Goal: Information Seeking & Learning: Find specific fact

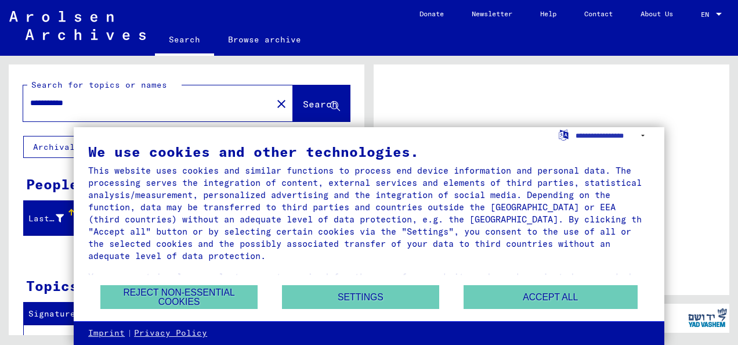
select select "*****"
click at [576, 127] on select "**********" at bounding box center [613, 135] width 74 height 17
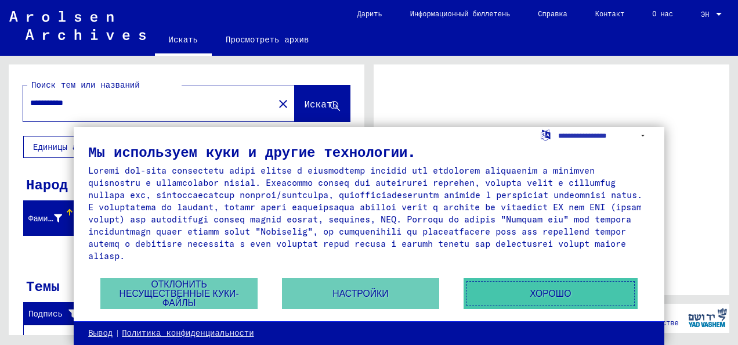
click at [501, 289] on button "ХОРОШО" at bounding box center [551, 293] width 174 height 31
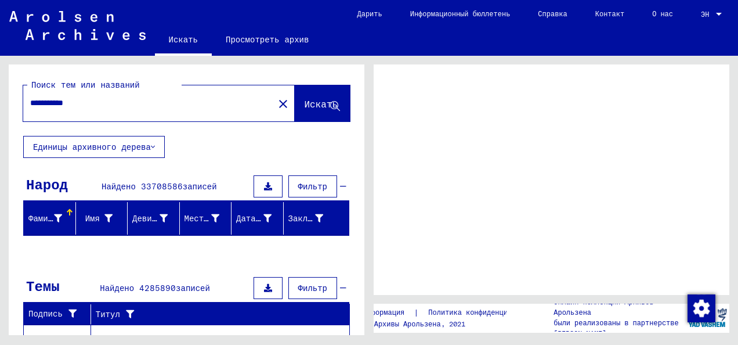
click at [276, 106] on mat-icon "close" at bounding box center [283, 104] width 14 height 14
click at [234, 108] on input "**********" at bounding box center [148, 103] width 237 height 12
click at [276, 106] on mat-icon "close" at bounding box center [283, 104] width 14 height 14
click at [231, 108] on input "**********" at bounding box center [148, 103] width 237 height 12
type input "*"
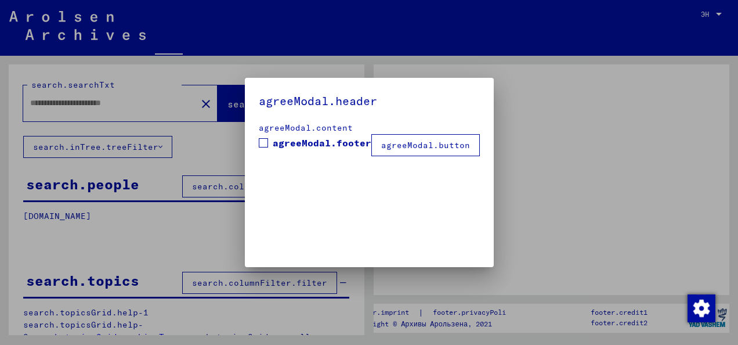
type input "**********"
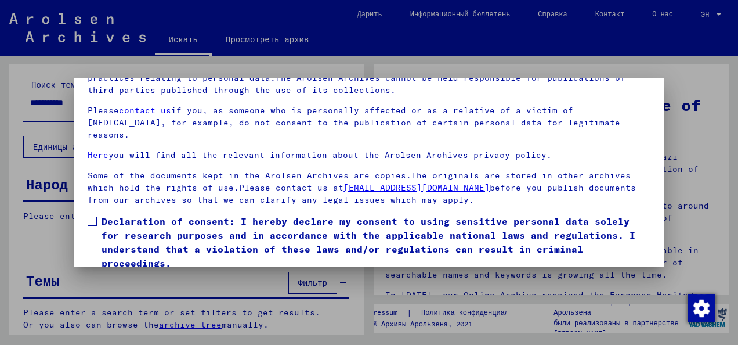
scroll to position [92, 0]
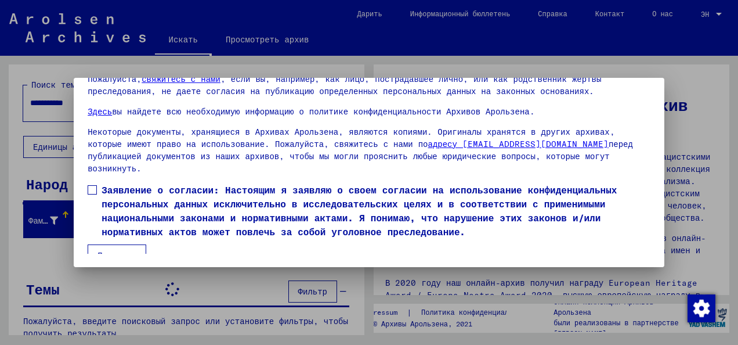
click at [94, 185] on span at bounding box center [92, 189] width 9 height 9
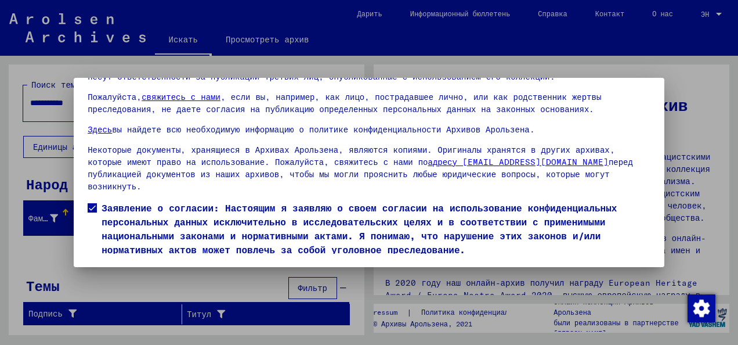
scroll to position [66, 0]
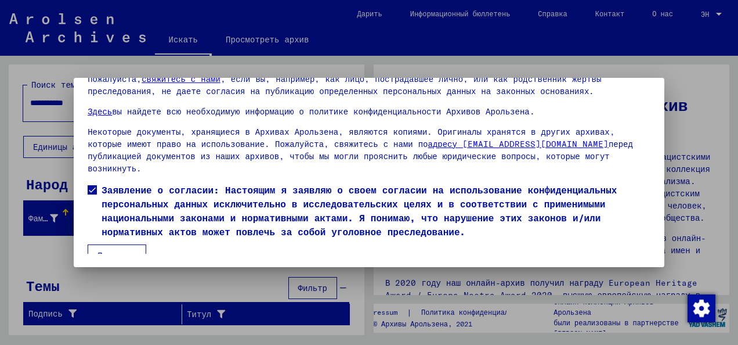
click at [131, 244] on button "Принимаю" at bounding box center [117, 255] width 59 height 22
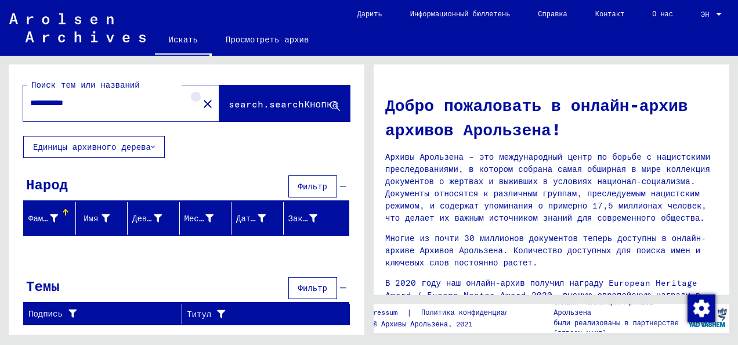
click at [196, 101] on button "close" at bounding box center [207, 103] width 23 height 23
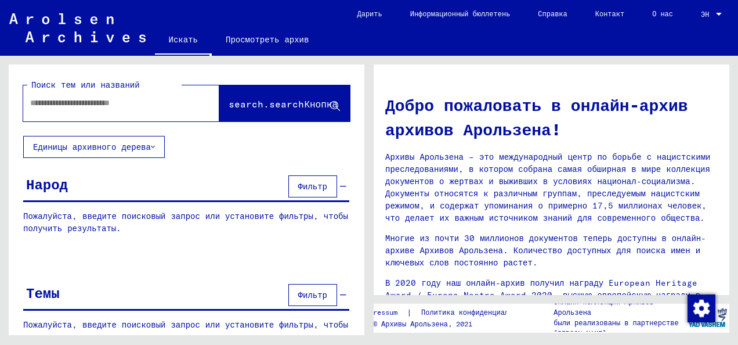
click at [168, 102] on input "text" at bounding box center [107, 103] width 154 height 12
type input "**********"
click at [229, 106] on span "search.searchКнопка" at bounding box center [283, 104] width 109 height 12
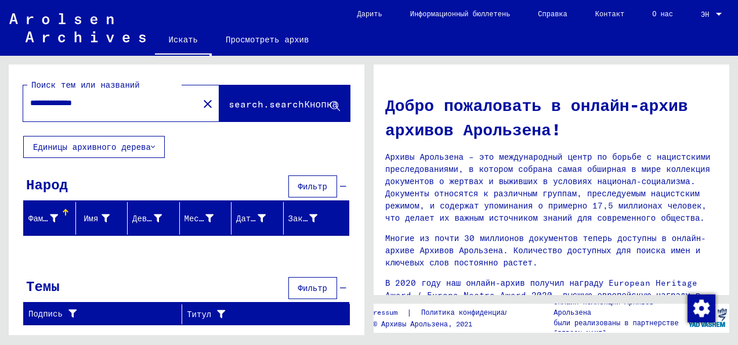
click at [202, 106] on mat-icon "close" at bounding box center [208, 104] width 14 height 14
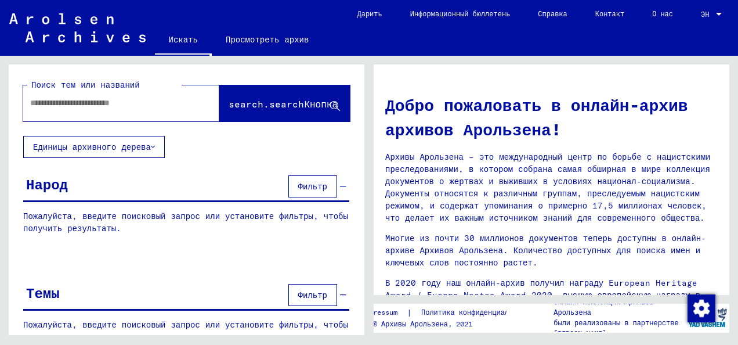
click at [161, 107] on input "text" at bounding box center [107, 103] width 154 height 12
type input "*"
type input "**********"
click at [233, 92] on button "search.searchКнопка" at bounding box center [284, 103] width 131 height 36
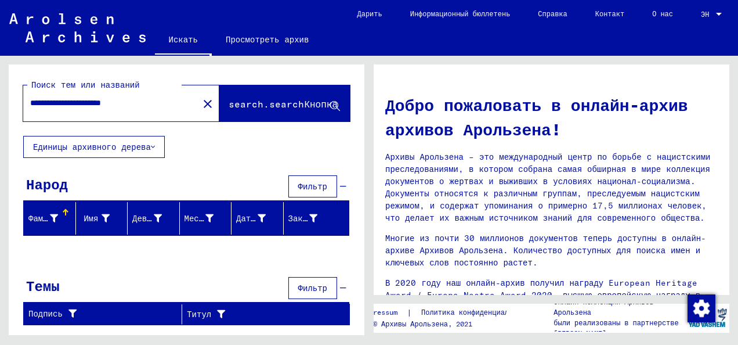
click at [45, 216] on font "Фамилия" at bounding box center [45, 218] width 34 height 10
click at [46, 216] on font "Фамилия" at bounding box center [45, 218] width 34 height 10
click at [101, 216] on div "Имя" at bounding box center [96, 218] width 30 height 12
click at [126, 144] on font "Единицы архивного дерева" at bounding box center [92, 147] width 118 height 10
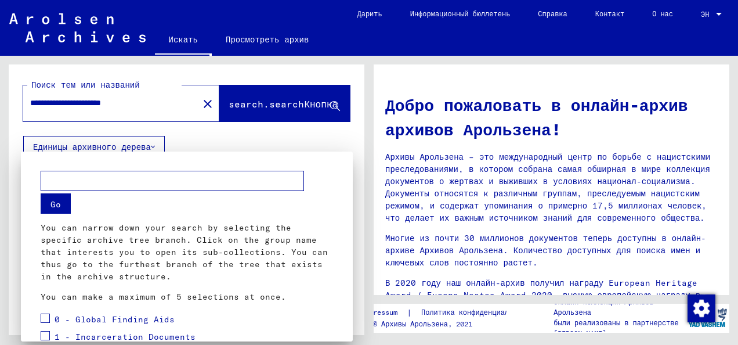
click at [126, 144] on div at bounding box center [369, 172] width 738 height 345
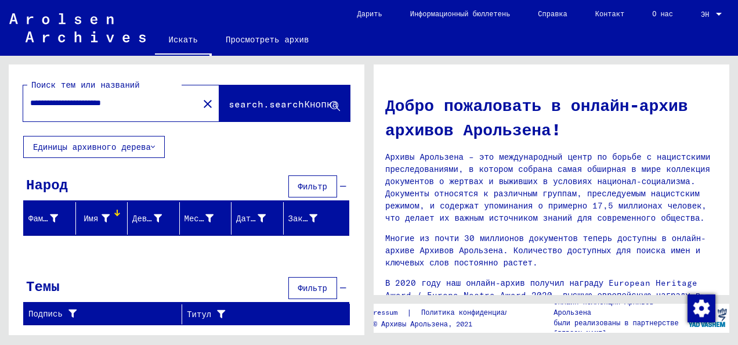
click at [207, 107] on mat-icon "close" at bounding box center [208, 104] width 14 height 14
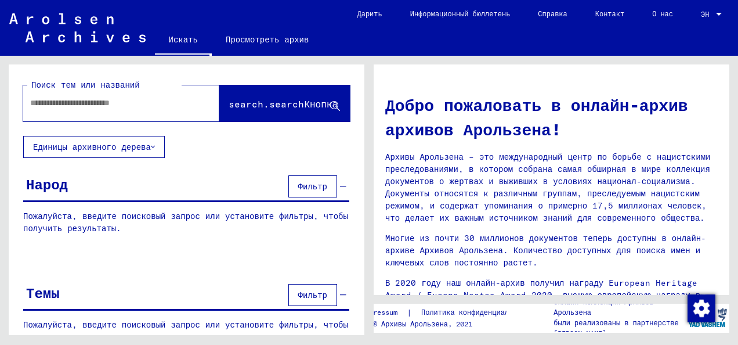
click at [131, 102] on input "text" at bounding box center [107, 103] width 154 height 12
type input "*******"
click at [248, 91] on button "search.searchКнопка" at bounding box center [284, 103] width 131 height 36
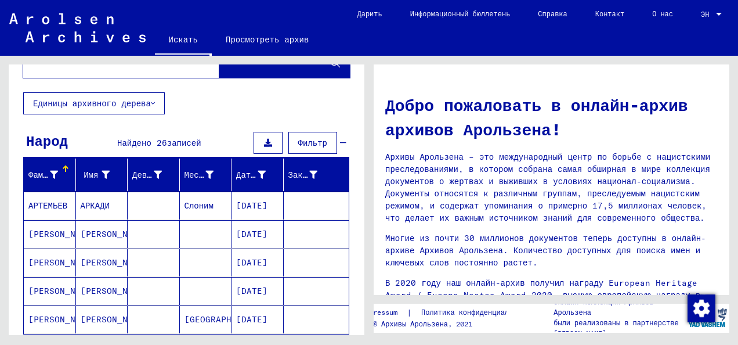
scroll to position [58, 0]
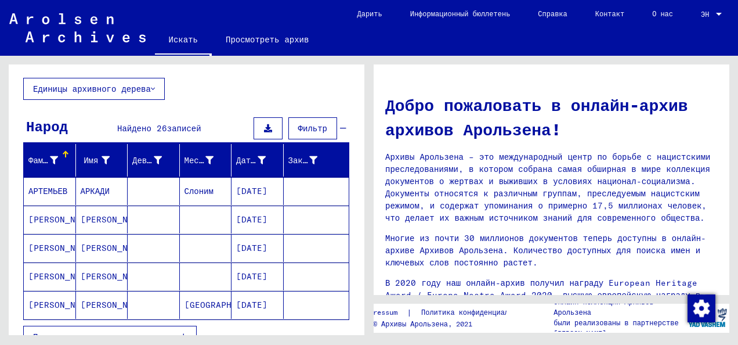
click at [241, 244] on mat-cell "[DATE]" at bounding box center [257, 248] width 52 height 28
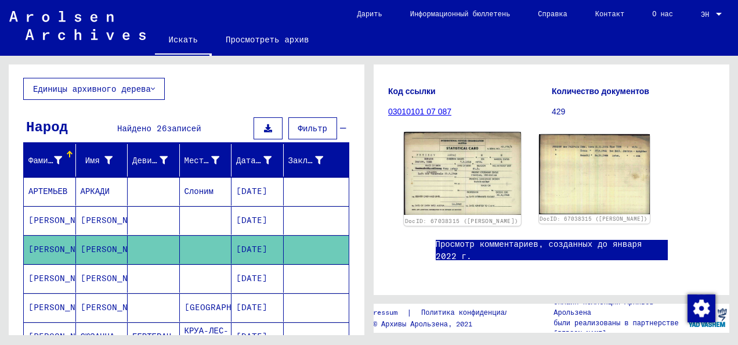
click at [447, 152] on img at bounding box center [462, 173] width 117 height 83
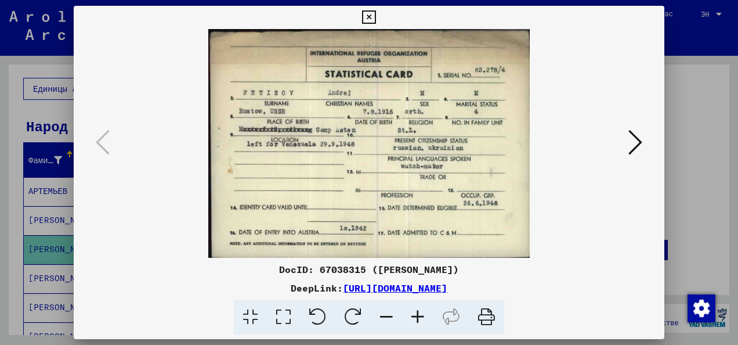
click at [370, 19] on icon at bounding box center [368, 17] width 13 height 14
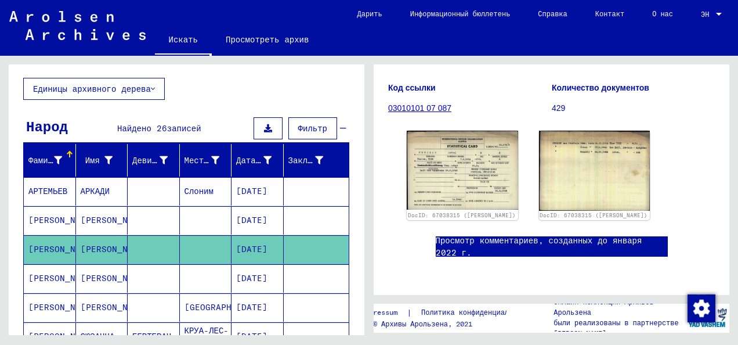
scroll to position [164, 0]
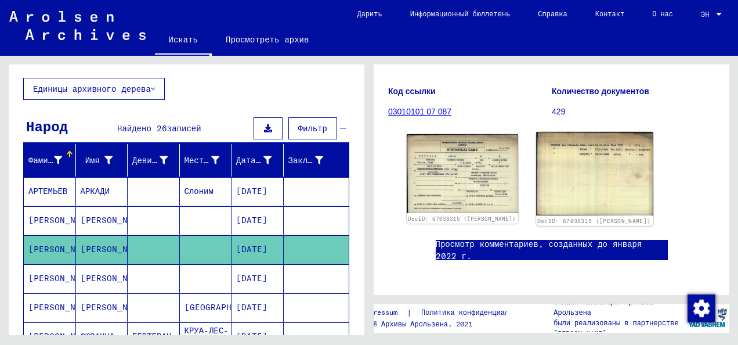
click at [576, 170] on img at bounding box center [594, 174] width 117 height 84
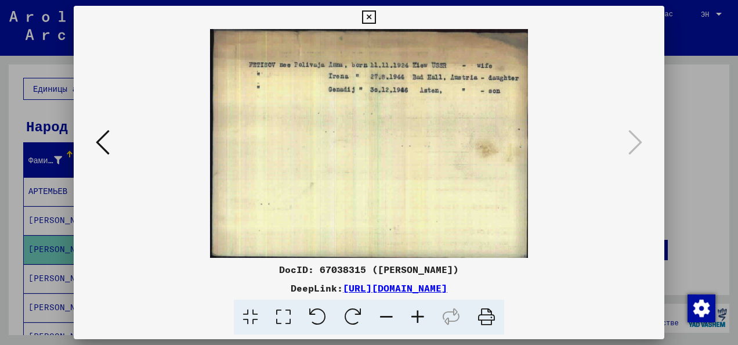
click at [370, 16] on icon at bounding box center [368, 17] width 13 height 14
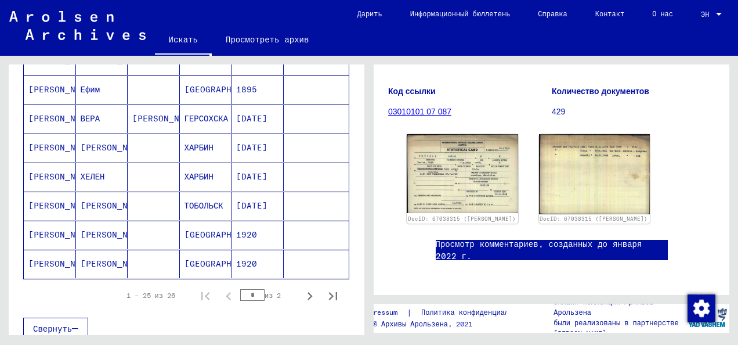
scroll to position [696, 0]
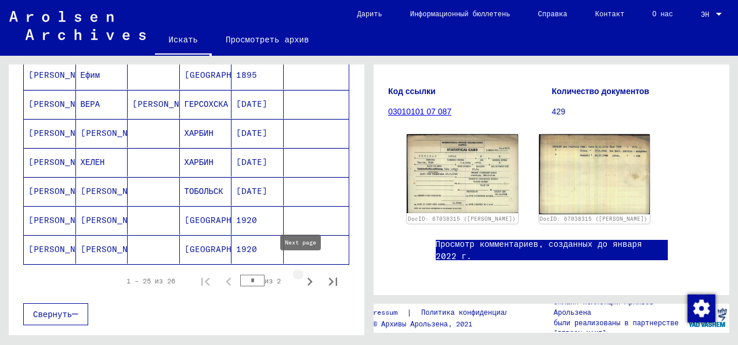
click at [302, 273] on icon "Следующая страница" at bounding box center [310, 281] width 16 height 16
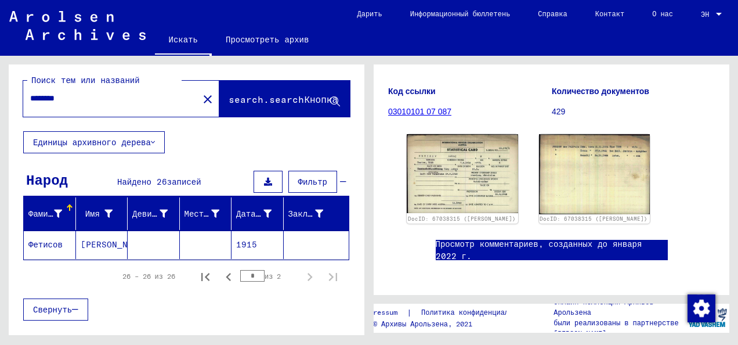
scroll to position [0, 0]
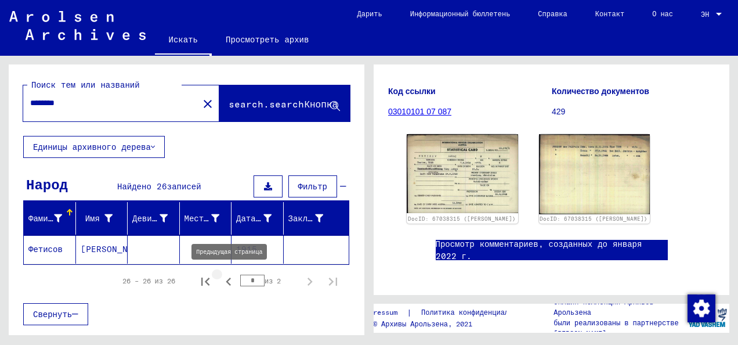
click at [220, 283] on icon "Предыдущая страница" at bounding box center [228, 281] width 16 height 16
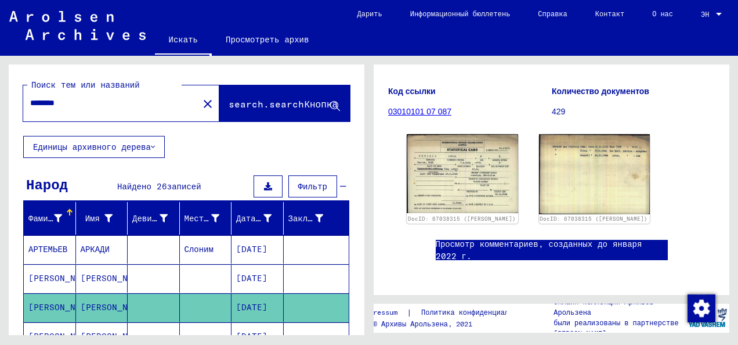
scroll to position [58, 0]
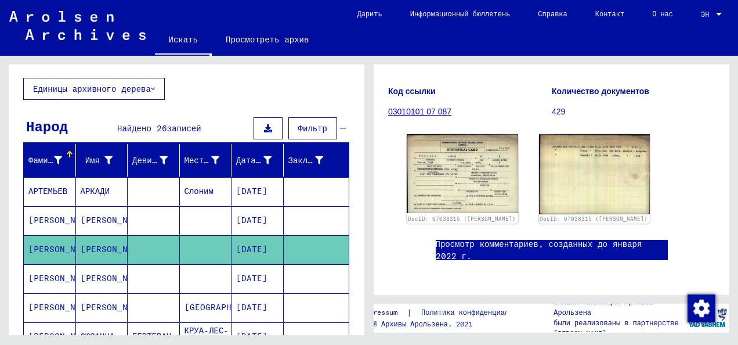
click at [533, 238] on link "Просмотр комментариев, созданных до января 2022 г." at bounding box center [552, 250] width 232 height 24
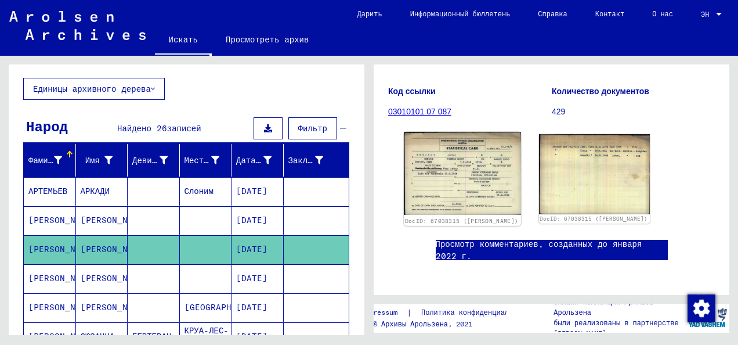
click at [446, 160] on img at bounding box center [462, 173] width 117 height 83
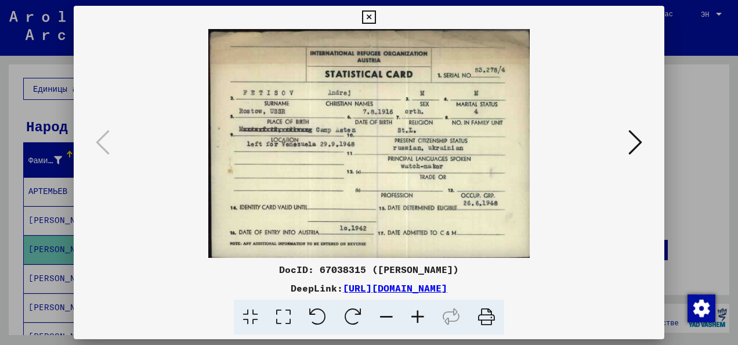
click at [624, 141] on img at bounding box center [369, 143] width 512 height 229
click at [634, 146] on icon at bounding box center [635, 142] width 14 height 28
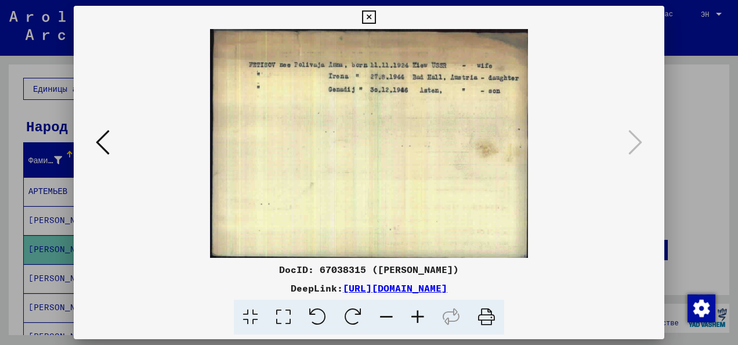
click at [681, 64] on div at bounding box center [369, 172] width 738 height 345
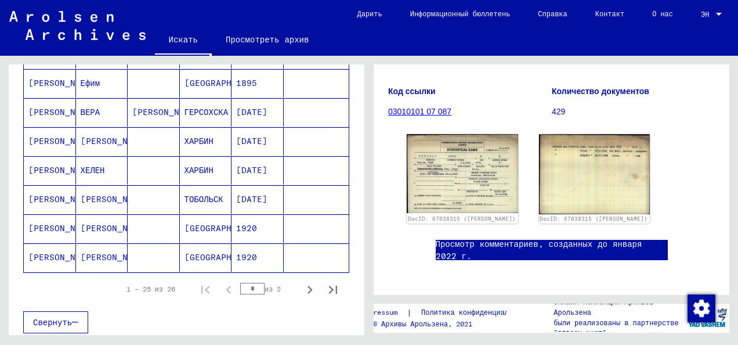
scroll to position [696, 0]
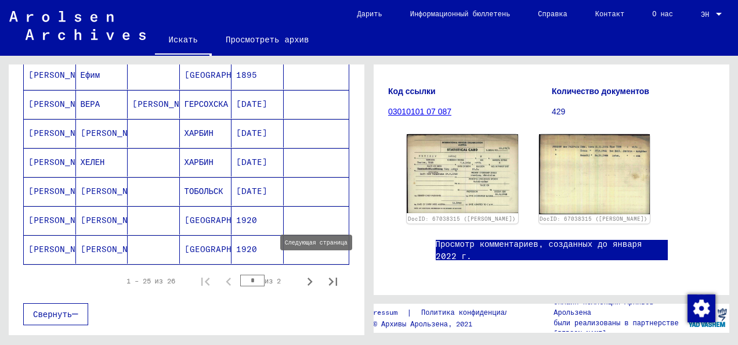
click at [302, 273] on icon "Следующая страница" at bounding box center [310, 281] width 16 height 16
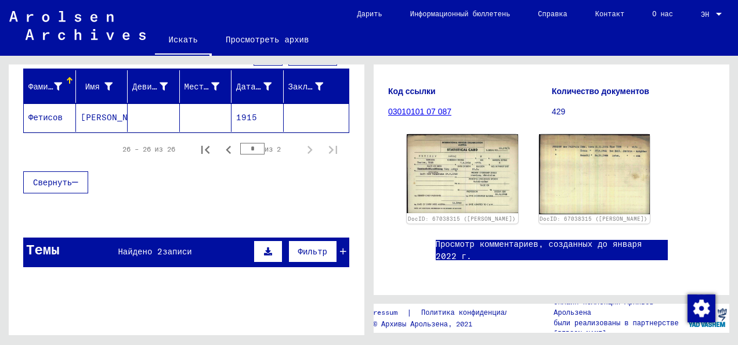
scroll to position [38, 0]
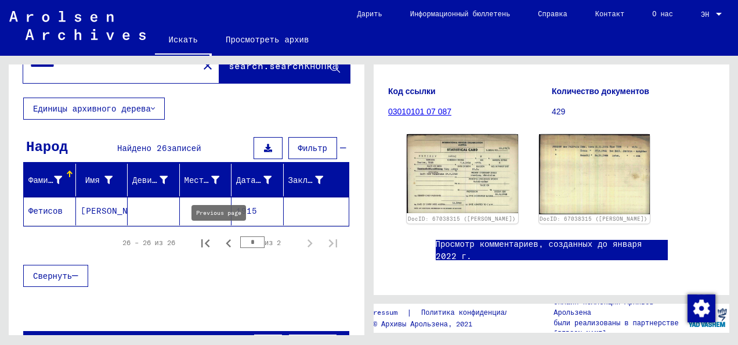
click at [220, 242] on icon "Предыдущая страница" at bounding box center [228, 243] width 16 height 16
type input "*"
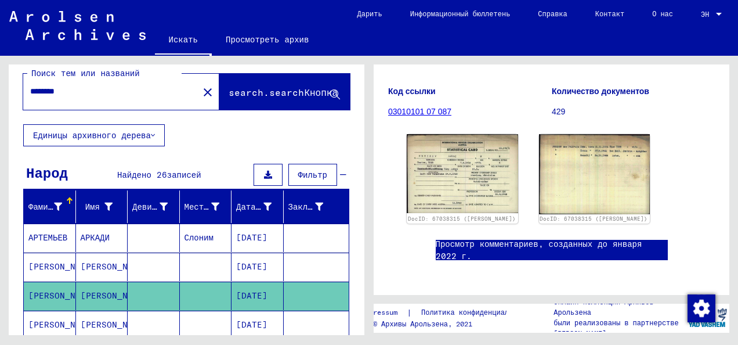
scroll to position [0, 0]
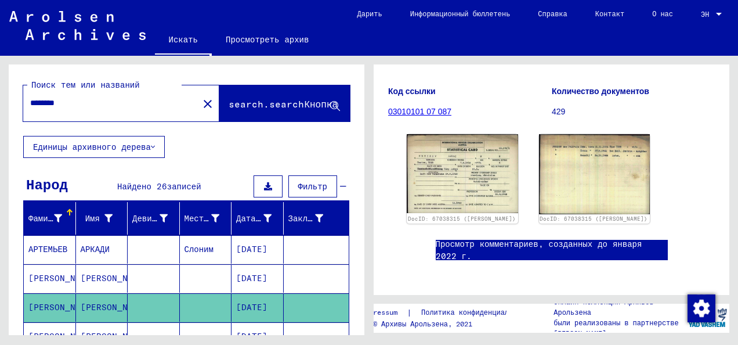
click at [111, 107] on input "*******" at bounding box center [110, 103] width 161 height 12
type input "*"
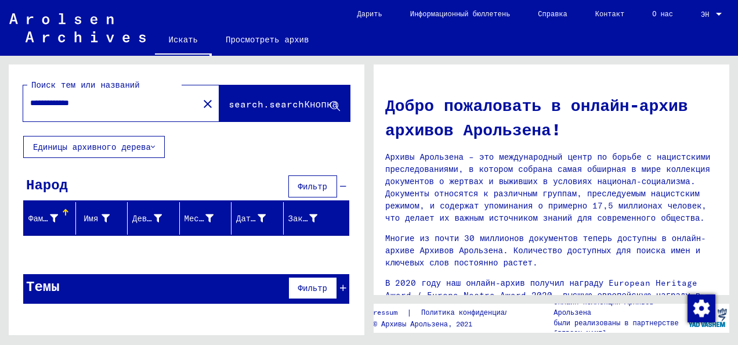
click at [60, 214] on div "Фамилия" at bounding box center [44, 218] width 32 height 12
click at [140, 108] on input "**********" at bounding box center [107, 103] width 154 height 12
drag, startPoint x: 75, startPoint y: 102, endPoint x: 20, endPoint y: 102, distance: 55.1
click at [20, 102] on div "**********" at bounding box center [187, 99] width 356 height 71
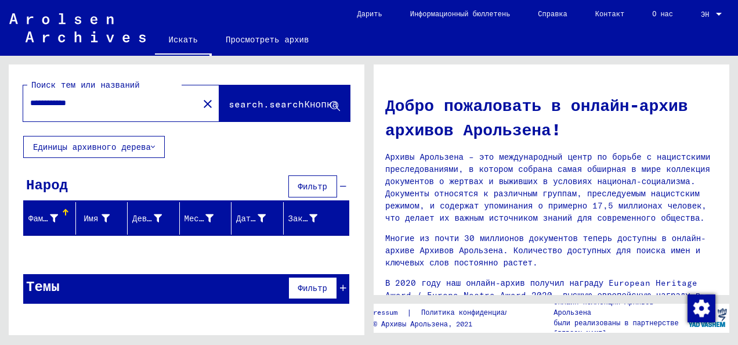
drag, startPoint x: 65, startPoint y: 104, endPoint x: 11, endPoint y: 102, distance: 54.0
click at [11, 102] on div "**********" at bounding box center [187, 99] width 356 height 71
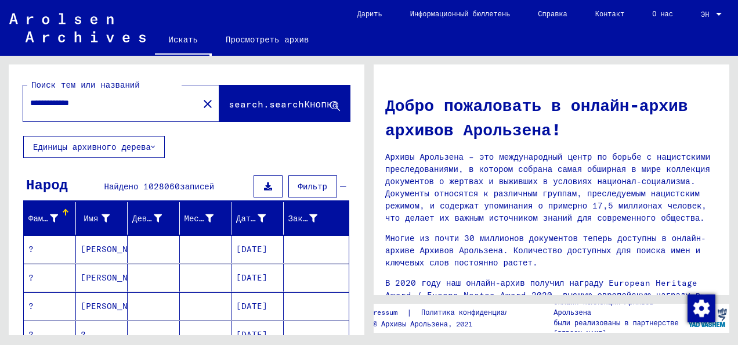
type input "**********"
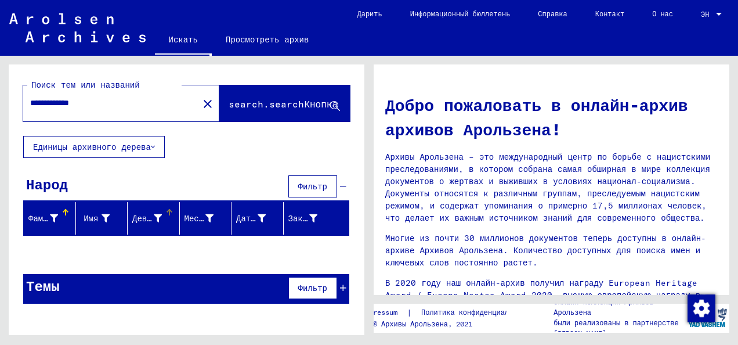
click at [149, 220] on font "Девичья фамилия" at bounding box center [169, 218] width 74 height 10
click at [62, 216] on div "Фамилия" at bounding box center [51, 218] width 47 height 19
click at [260, 103] on span "search.searchКнопка" at bounding box center [283, 104] width 109 height 12
click at [272, 39] on link "Просмотреть архив" at bounding box center [267, 40] width 111 height 28
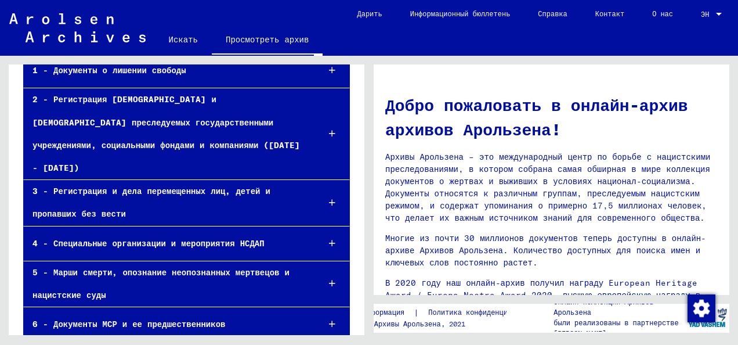
scroll to position [176, 0]
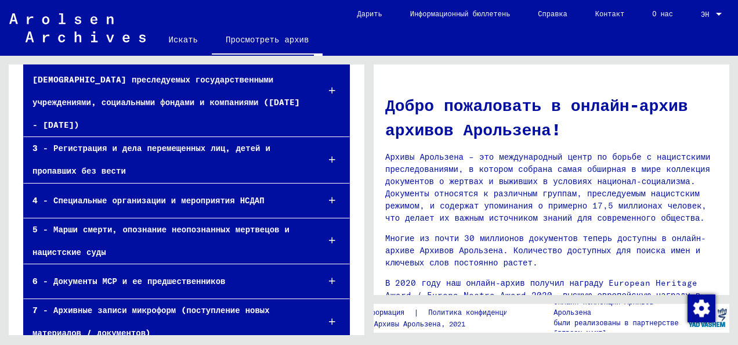
click at [173, 44] on link "Искать" at bounding box center [183, 40] width 57 height 28
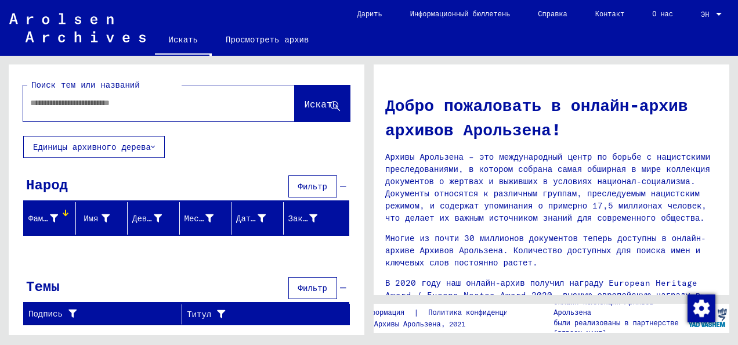
click at [119, 103] on input "text" at bounding box center [145, 103] width 230 height 12
type input "*"
type input "**********"
click at [56, 202] on mat-header-cell "Фамилия" at bounding box center [50, 218] width 52 height 32
click at [55, 207] on mat-header-cell "Фамилия" at bounding box center [50, 218] width 52 height 32
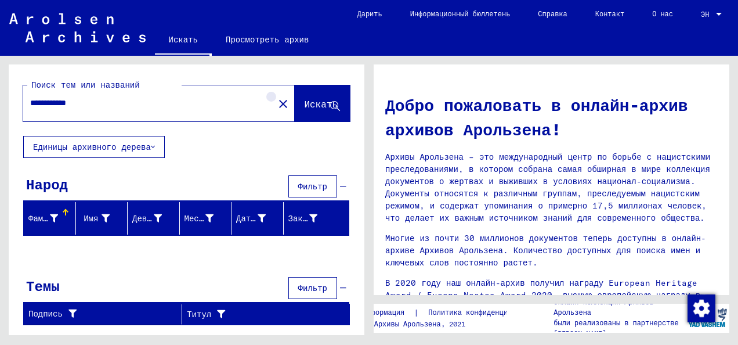
click at [276, 106] on mat-icon "close" at bounding box center [283, 104] width 14 height 14
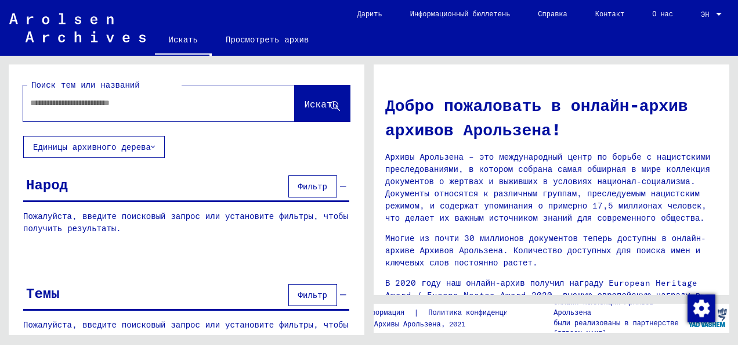
click at [238, 108] on input "text" at bounding box center [145, 103] width 230 height 12
type input "**********"
